Goal: Information Seeking & Learning: Learn about a topic

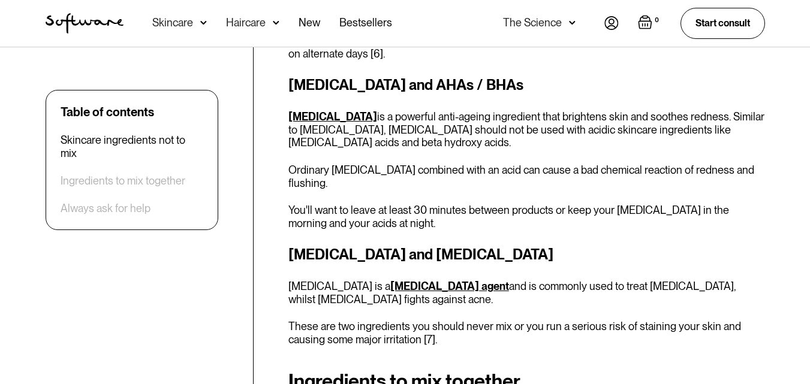
scroll to position [1438, 0]
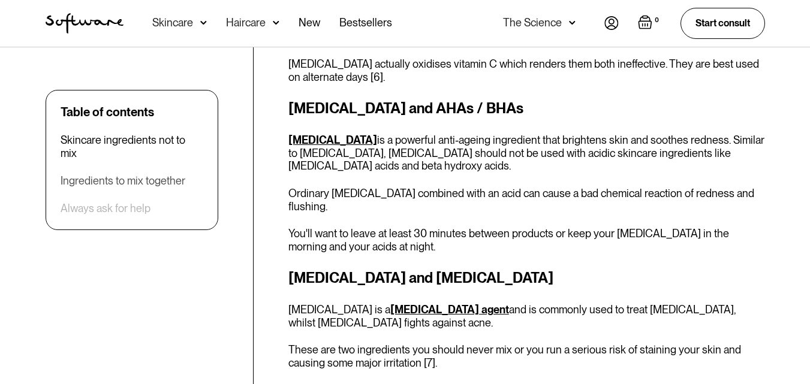
click at [111, 174] on div "Ingredients to mix together" at bounding box center [123, 180] width 125 height 13
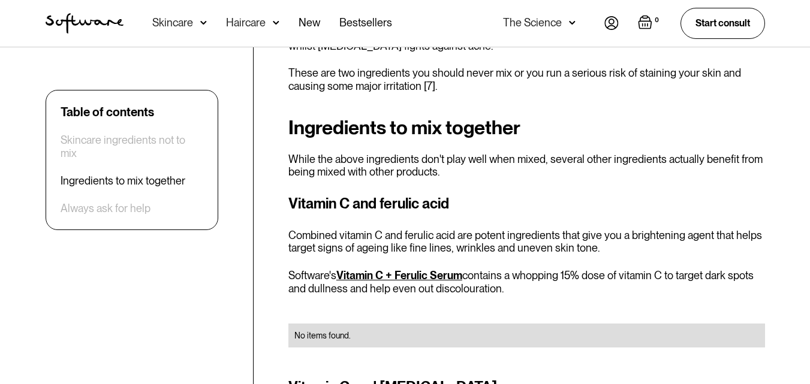
scroll to position [1716, 0]
drag, startPoint x: 285, startPoint y: 246, endPoint x: 708, endPoint y: 265, distance: 423.5
copy p "Software's Vitamin C + Ferulic Serum contains a whopping 15% dose of vitamin C …"
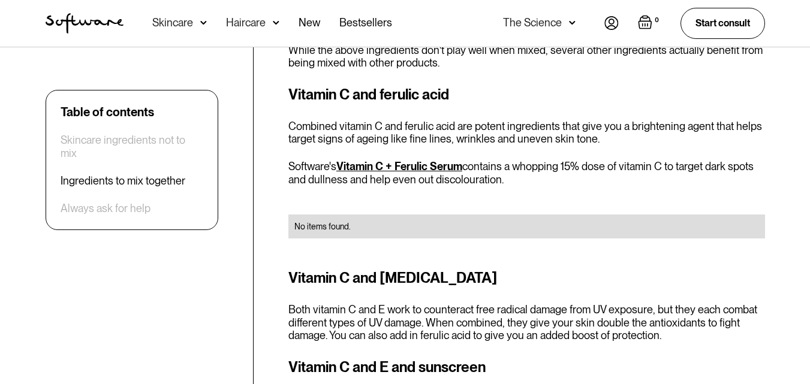
scroll to position [1776, 0]
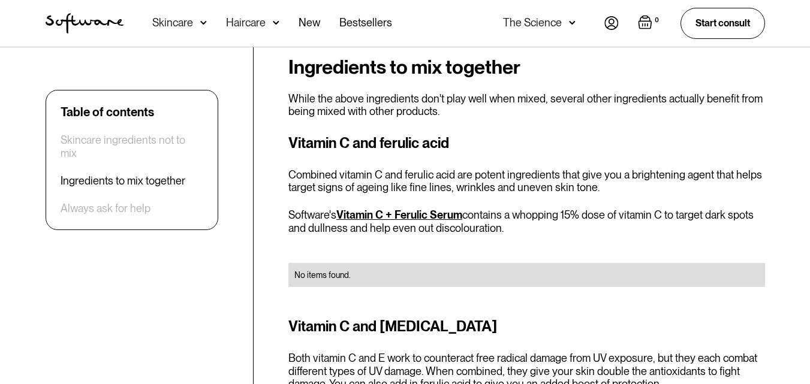
drag, startPoint x: 290, startPoint y: 116, endPoint x: 552, endPoint y: 205, distance: 276.7
click at [552, 205] on div "Vitamin C and ferulic acid Combined vitamin C and ferulic acid are potent ingre…" at bounding box center [526, 216] width 476 height 169
copy div "Vitamin C and ferulic acid Combined vitamin C and ferulic acid are potent ingre…"
click at [509, 249] on div "No items found." at bounding box center [526, 275] width 476 height 53
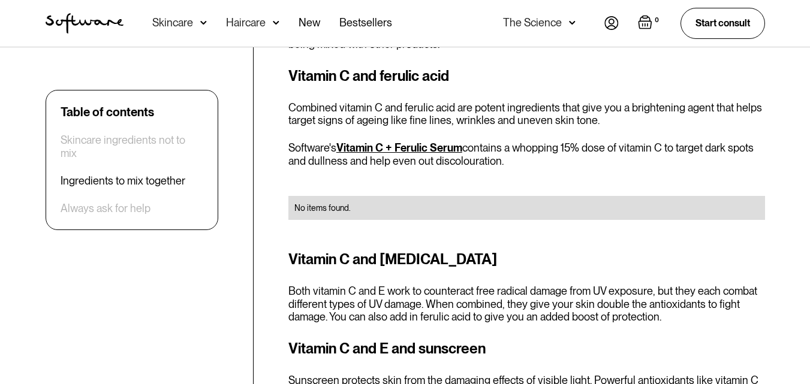
scroll to position [1836, 0]
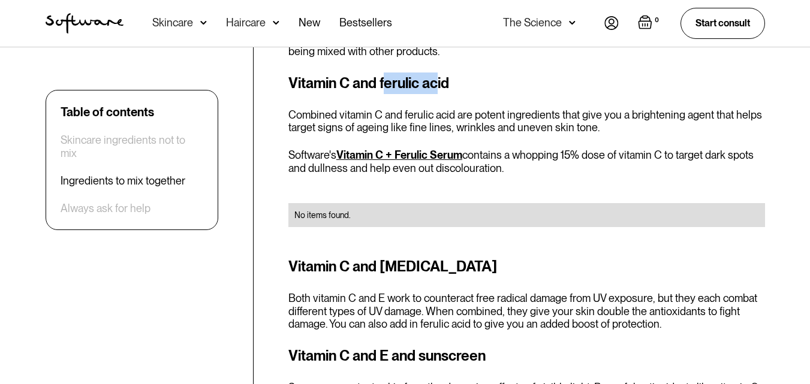
drag, startPoint x: 383, startPoint y: 56, endPoint x: 437, endPoint y: 56, distance: 54.5
click at [437, 73] on h3 "Vitamin C and ferulic acid" at bounding box center [526, 84] width 476 height 22
click at [342, 74] on div "Vitamin C and ferulic acid Combined vitamin C and ferulic acid are potent ingre…" at bounding box center [526, 157] width 476 height 169
drag, startPoint x: 287, startPoint y: 53, endPoint x: 306, endPoint y: 76, distance: 29.3
click at [306, 76] on div "Table of contents Skincare ingredients not to mix Ingredients to mix together A…" at bounding box center [405, 373] width 748 height 3554
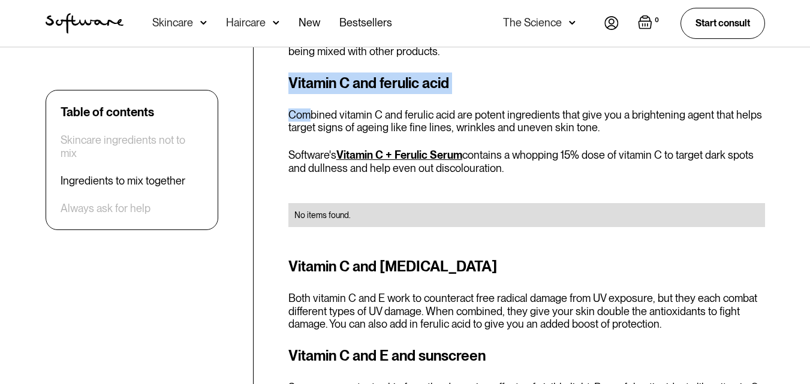
click at [306, 74] on div "Vitamin C and ferulic acid Combined vitamin C and ferulic acid are potent ingre…" at bounding box center [526, 157] width 476 height 169
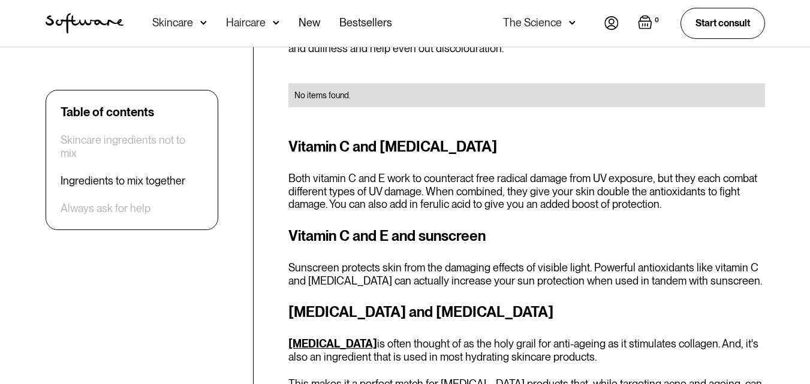
scroll to position [2015, 0]
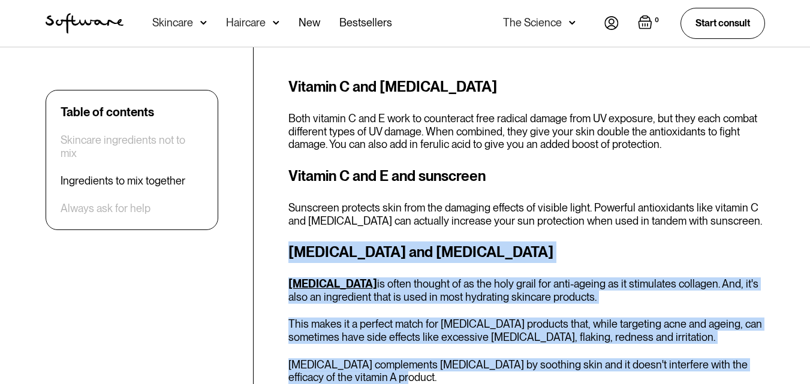
drag, startPoint x: 289, startPoint y: 225, endPoint x: 517, endPoint y: 352, distance: 260.3
click at [518, 354] on div "[MEDICAL_DATA] and [MEDICAL_DATA] [MEDICAL_DATA] is often thought of as the hol…" at bounding box center [526, 313] width 476 height 143
copy div "[MEDICAL_DATA] and [MEDICAL_DATA] [MEDICAL_DATA] is often thought of as the hol…"
